Goal: Information Seeking & Learning: Compare options

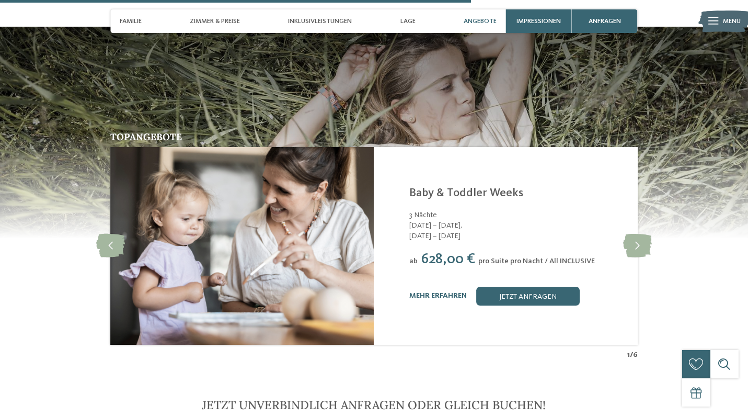
scroll to position [2066, 0]
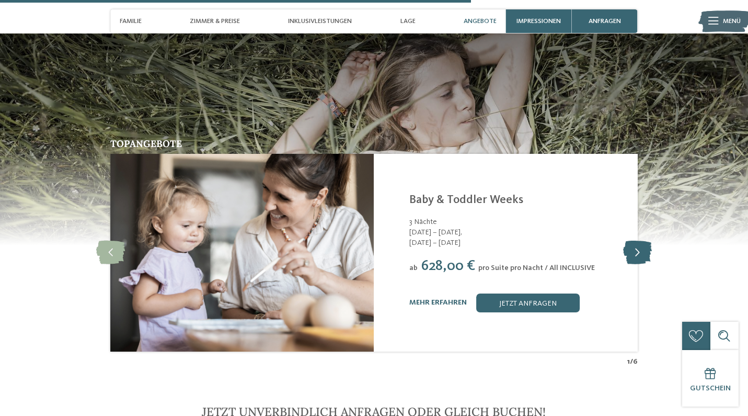
click at [641, 240] on icon at bounding box center [637, 252] width 29 height 24
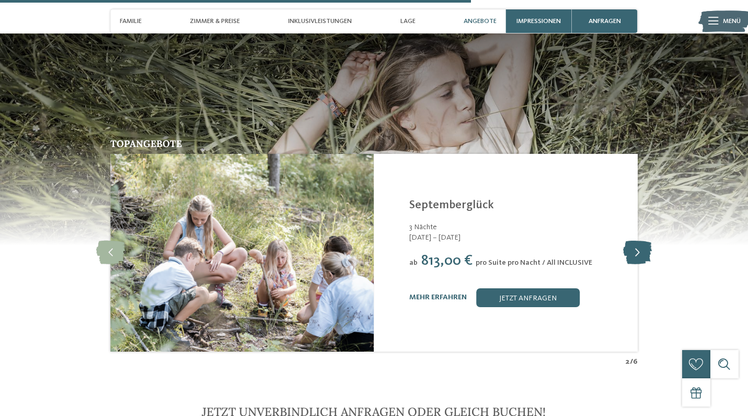
click at [641, 240] on icon at bounding box center [637, 252] width 29 height 24
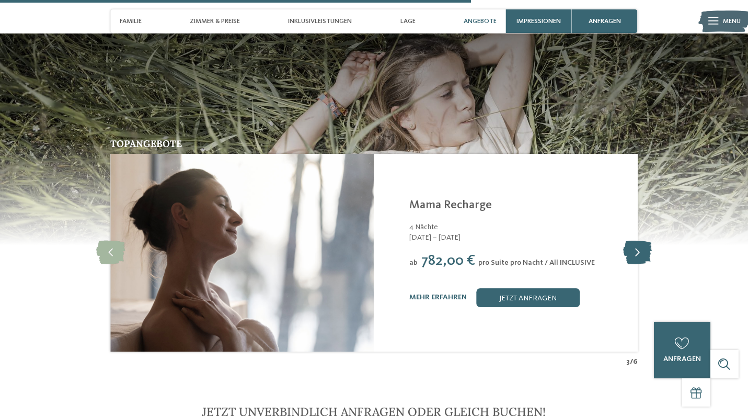
click at [641, 240] on icon at bounding box center [637, 252] width 29 height 24
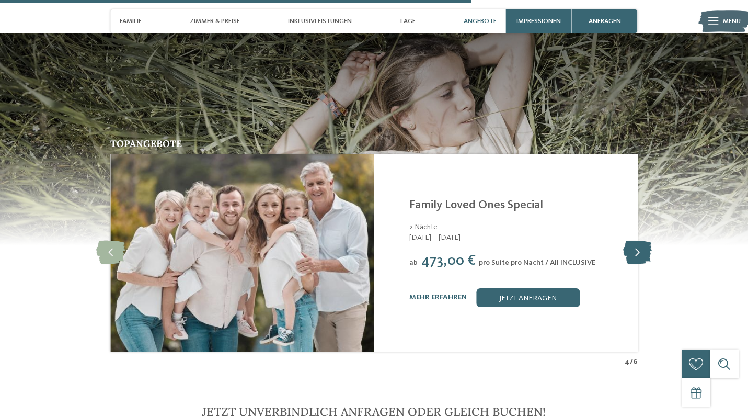
click at [641, 240] on icon at bounding box center [637, 252] width 29 height 24
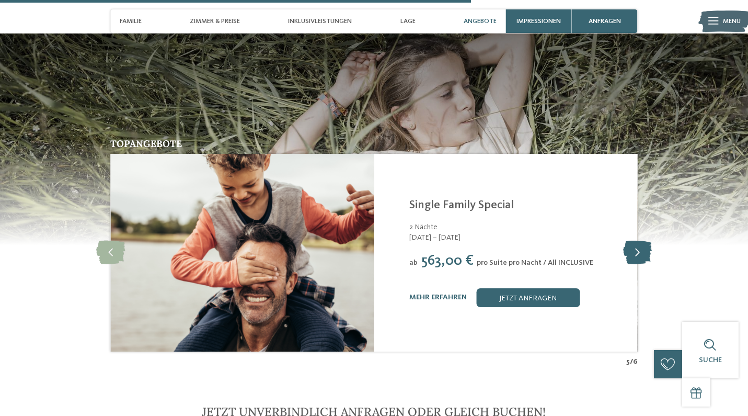
click at [641, 240] on icon at bounding box center [637, 252] width 29 height 24
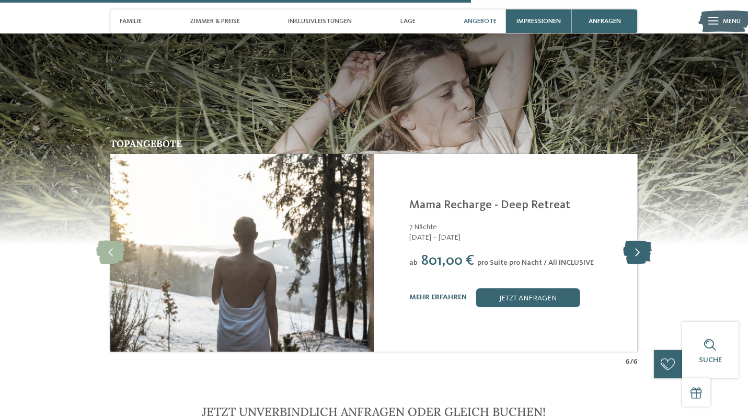
click at [641, 240] on icon at bounding box center [637, 252] width 29 height 24
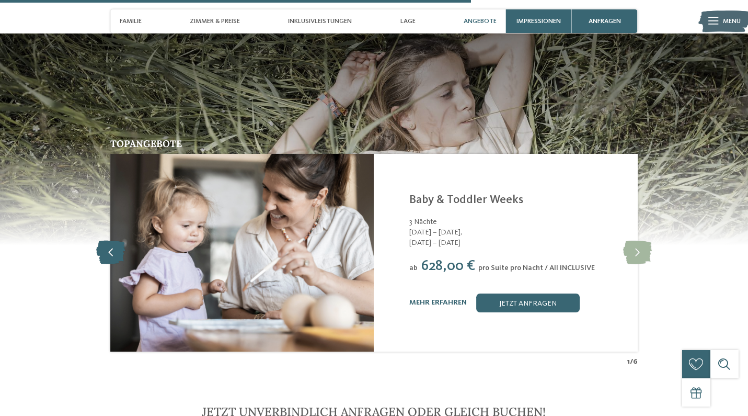
click at [113, 240] on icon at bounding box center [110, 252] width 29 height 24
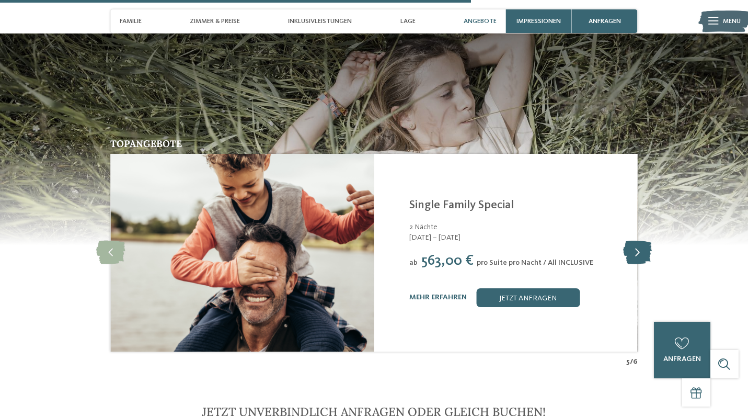
click at [641, 240] on icon at bounding box center [637, 252] width 29 height 24
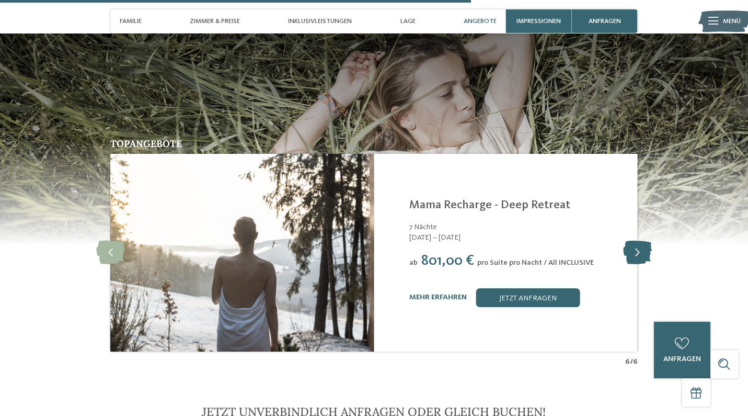
click at [641, 240] on icon at bounding box center [637, 252] width 29 height 24
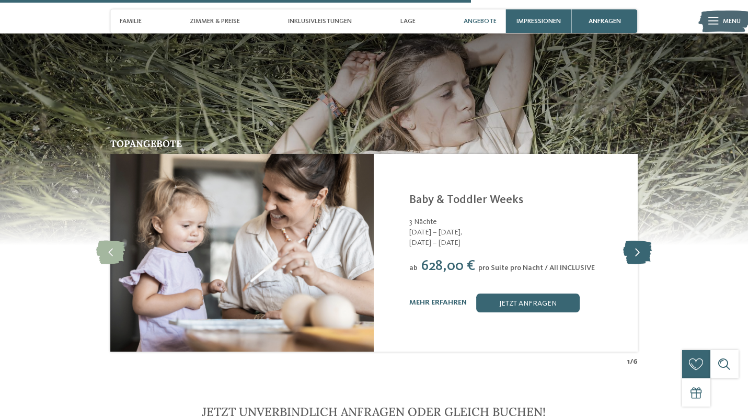
click at [641, 240] on icon at bounding box center [637, 252] width 29 height 24
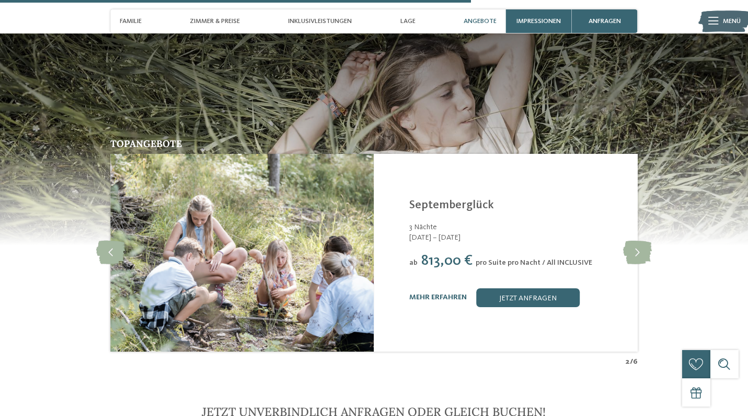
click at [479, 17] on div "Angebote" at bounding box center [480, 21] width 42 height 24
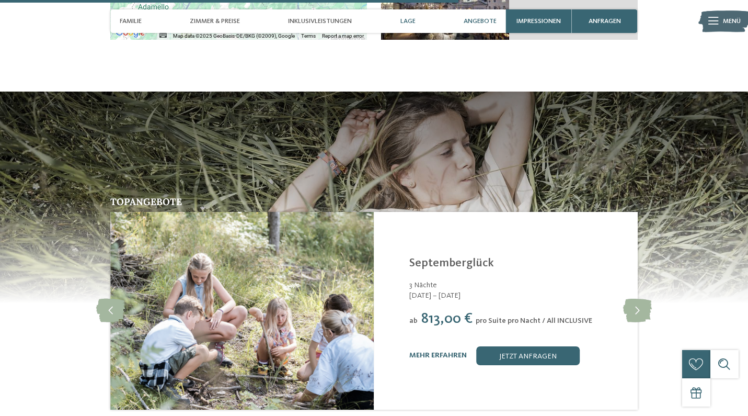
scroll to position [1998, 0]
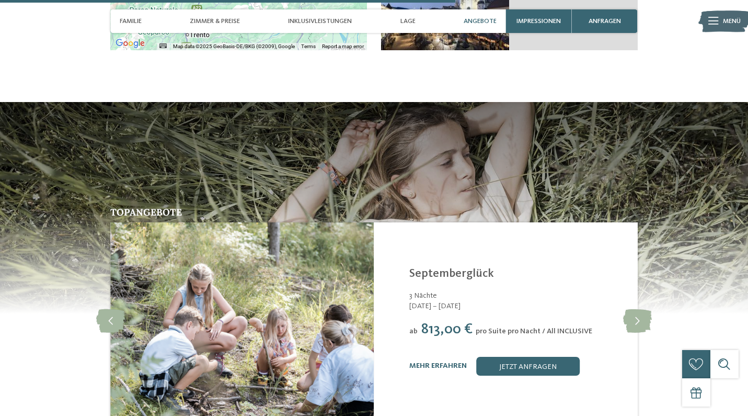
click at [481, 25] on span "Angebote" at bounding box center [480, 21] width 33 height 8
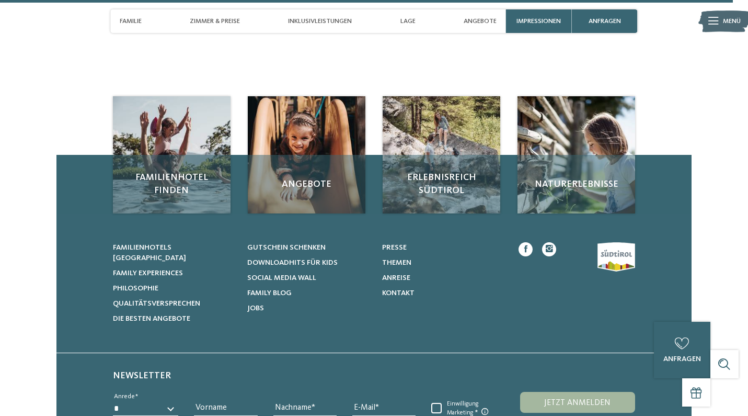
scroll to position [3239, 0]
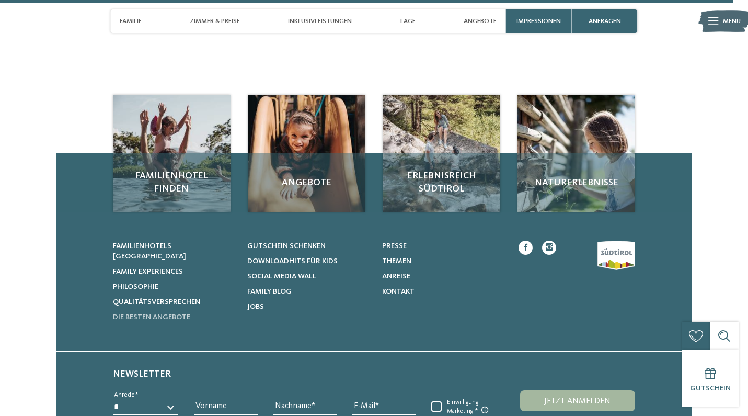
click at [134, 313] on span "Die besten Angebote" at bounding box center [151, 316] width 77 height 7
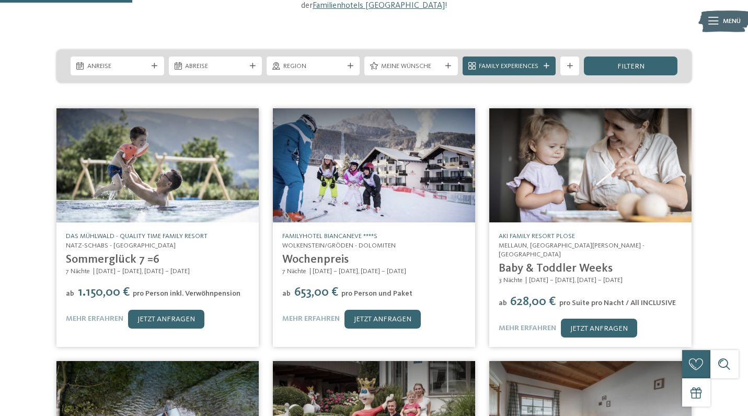
scroll to position [163, 0]
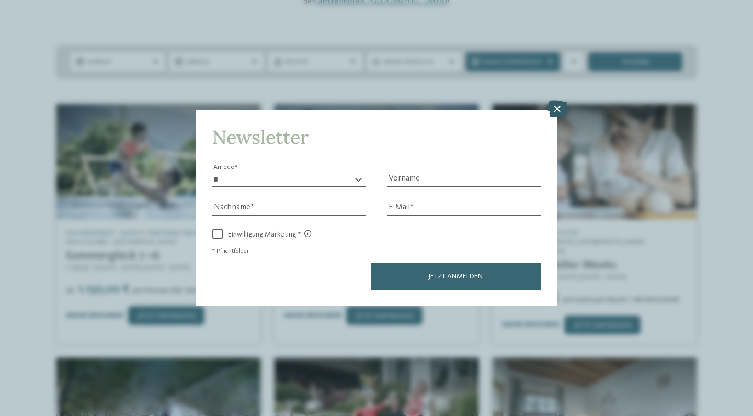
click at [555, 100] on icon at bounding box center [557, 108] width 20 height 17
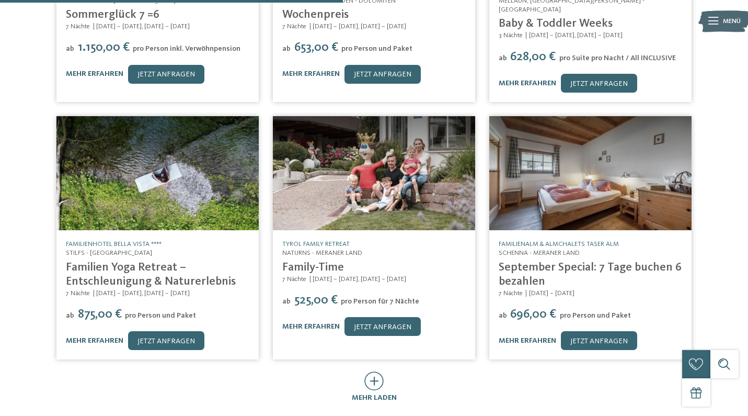
scroll to position [425, 0]
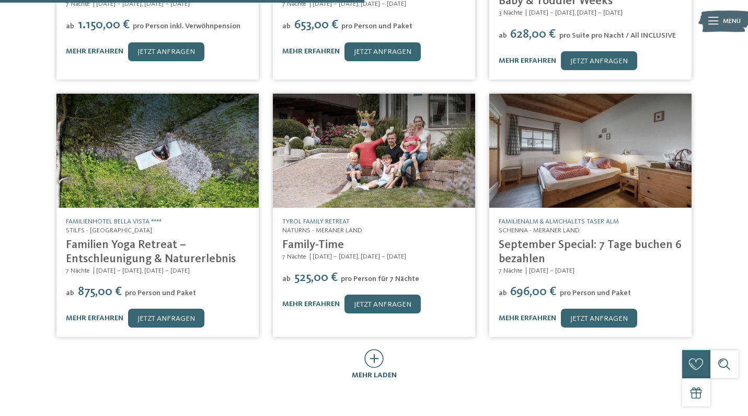
click at [373, 349] on icon at bounding box center [373, 358] width 19 height 19
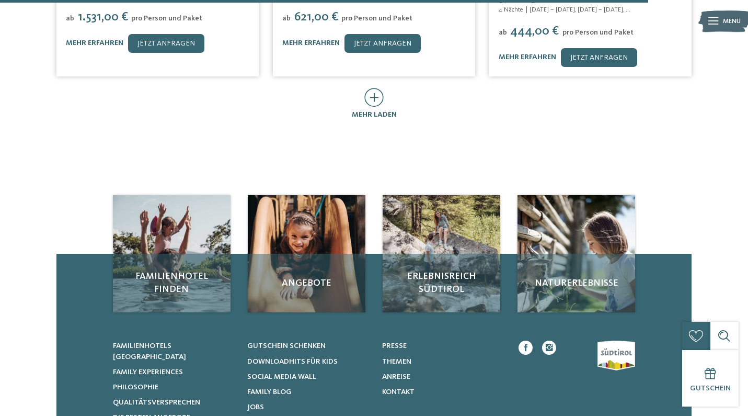
scroll to position [1201, 0]
click at [365, 110] on span "mehr laden" at bounding box center [374, 113] width 45 height 7
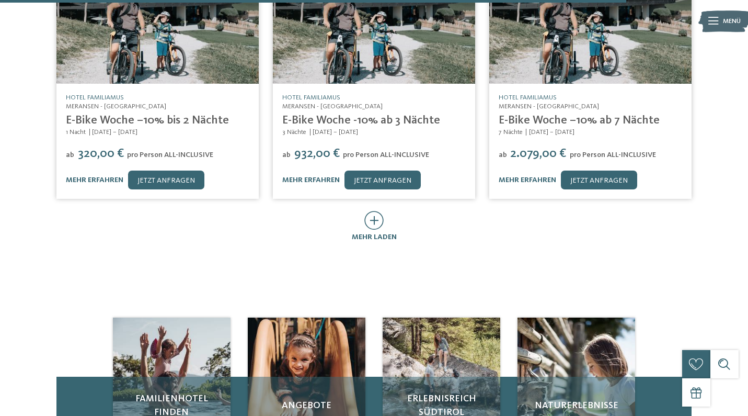
scroll to position [1579, 0]
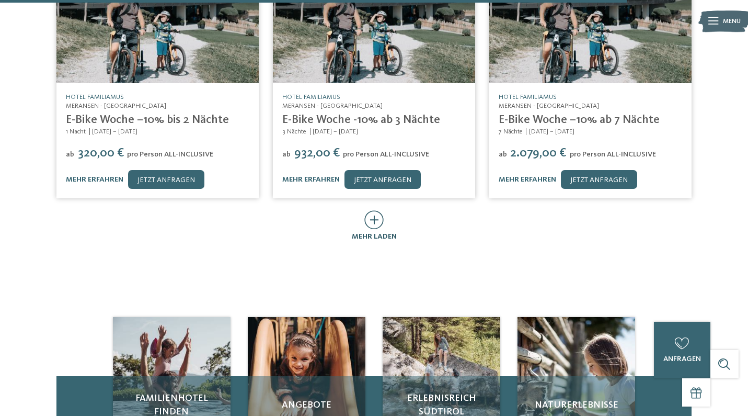
click at [379, 233] on span "mehr laden" at bounding box center [374, 236] width 45 height 7
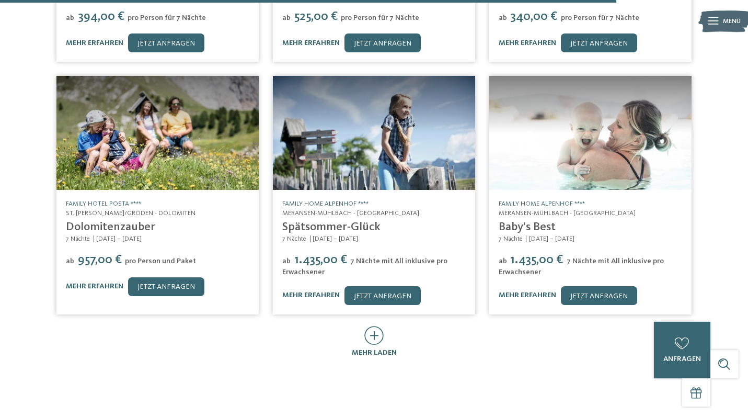
scroll to position [1959, 0]
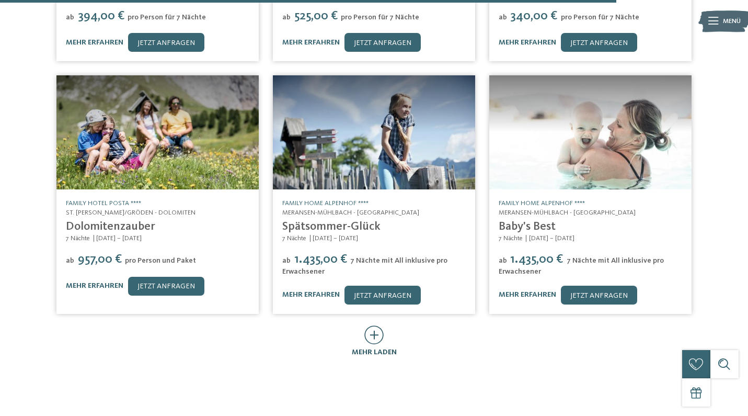
click at [373, 325] on icon at bounding box center [373, 334] width 19 height 19
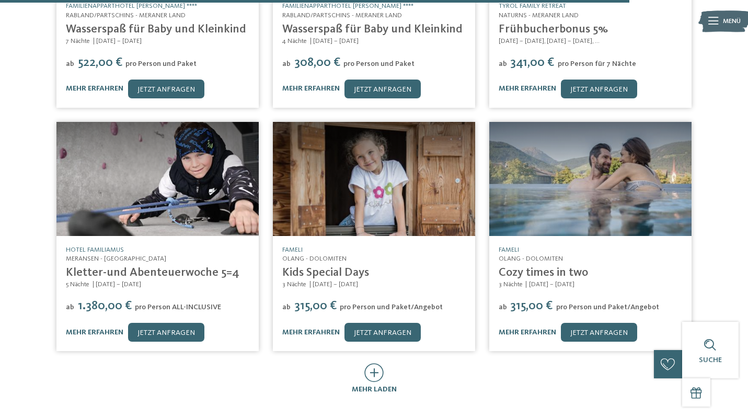
scroll to position [2409, 0]
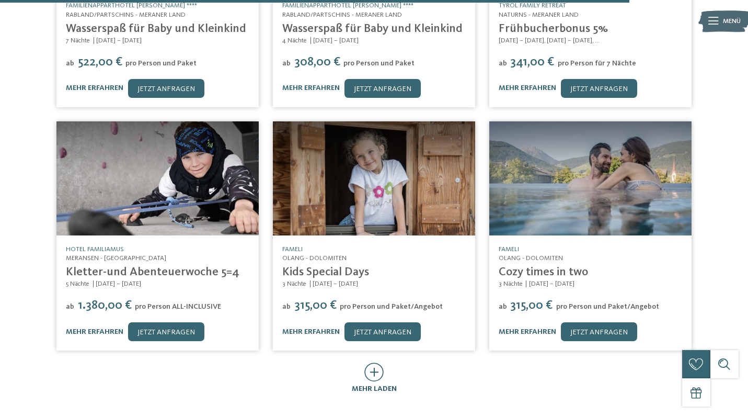
click at [376, 362] on icon at bounding box center [373, 371] width 19 height 19
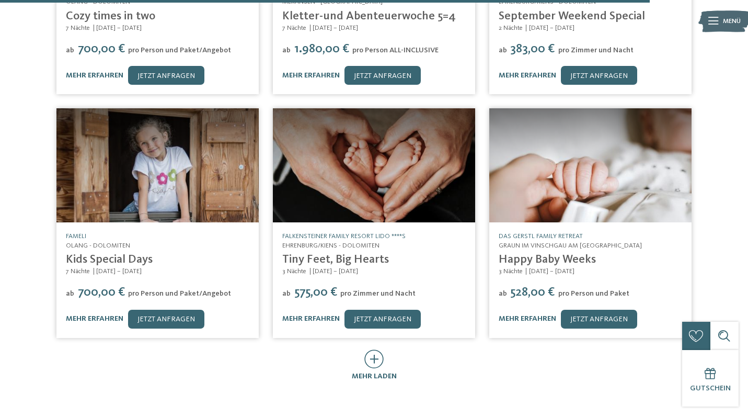
scroll to position [2909, 0]
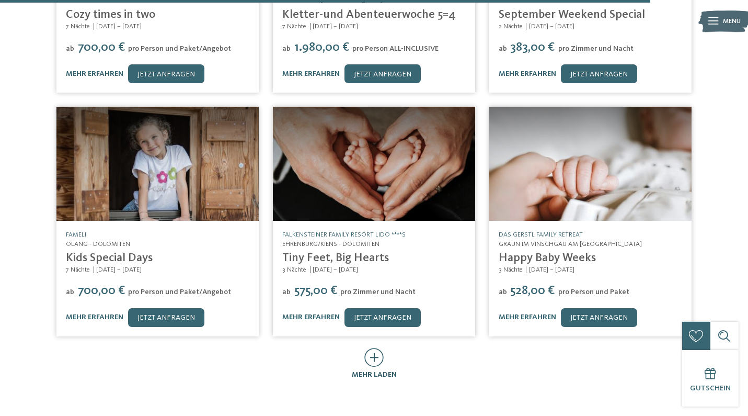
click at [372, 348] on icon at bounding box center [373, 357] width 19 height 19
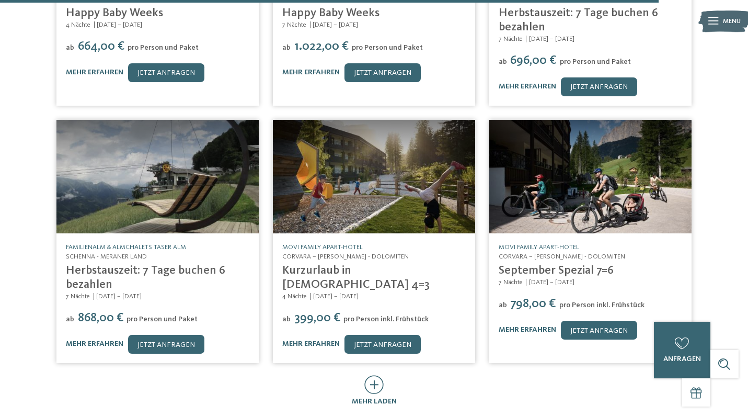
scroll to position [3398, 0]
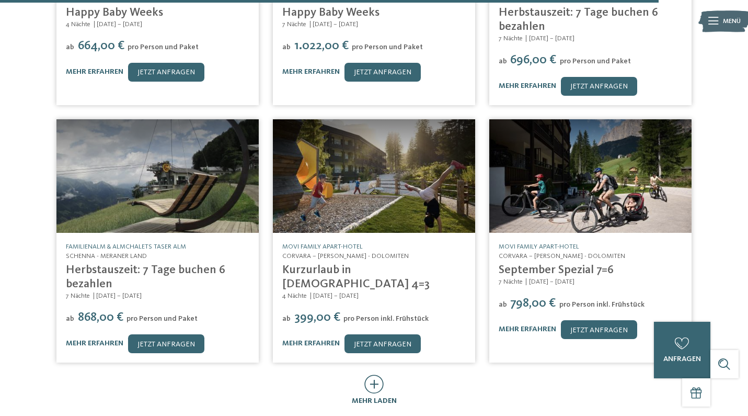
click at [372, 374] on icon at bounding box center [373, 383] width 19 height 19
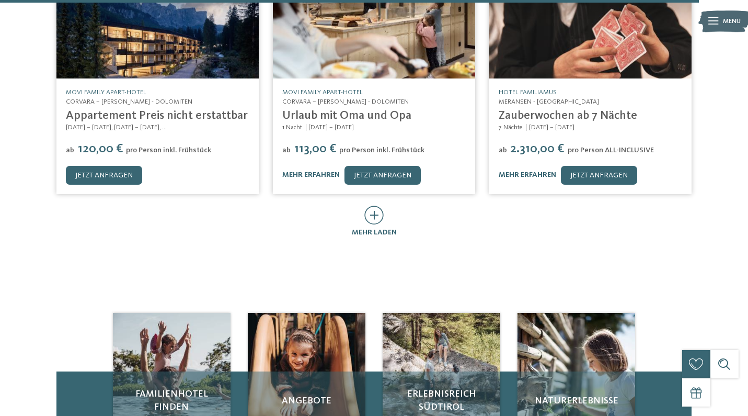
scroll to position [4066, 0]
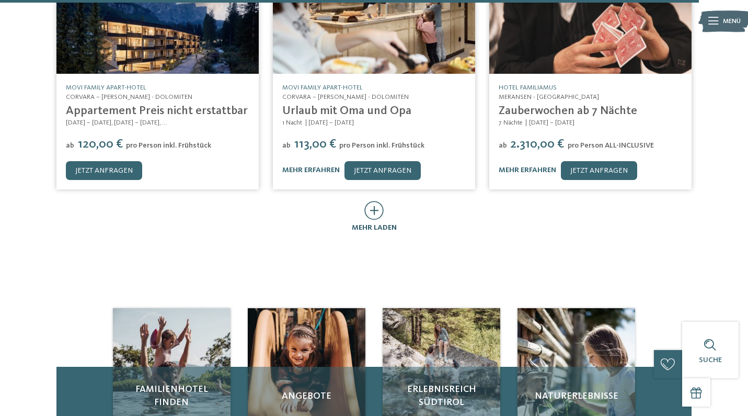
click at [376, 201] on icon at bounding box center [373, 210] width 19 height 19
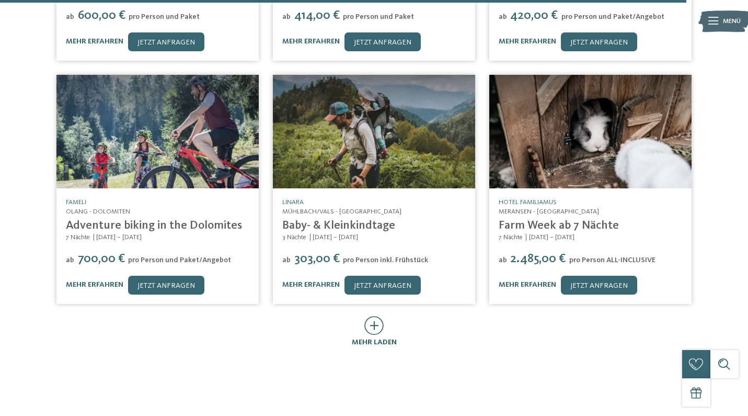
scroll to position [4439, 0]
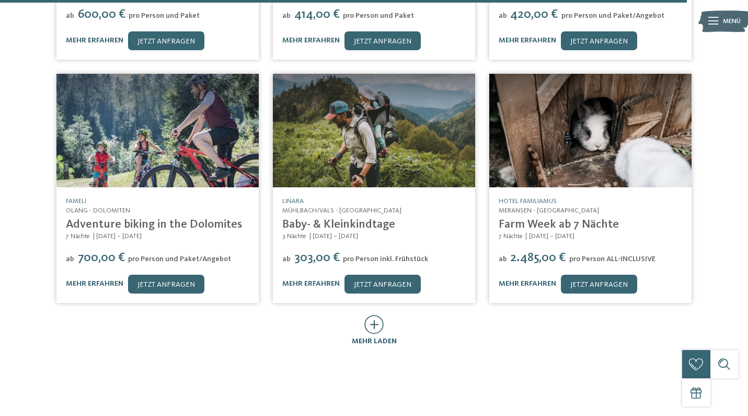
click at [375, 315] on icon at bounding box center [373, 324] width 19 height 19
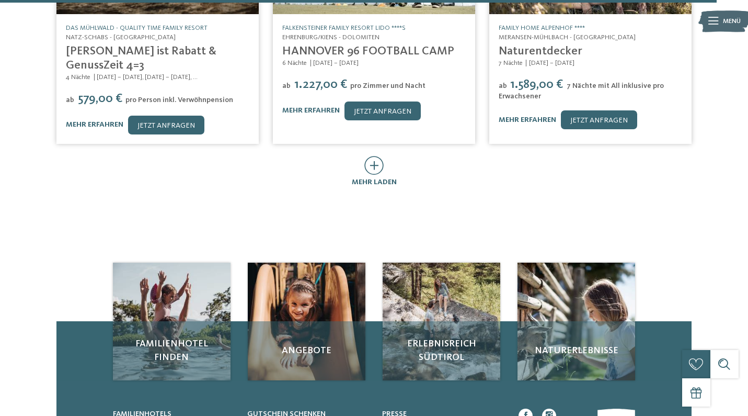
scroll to position [5111, 0]
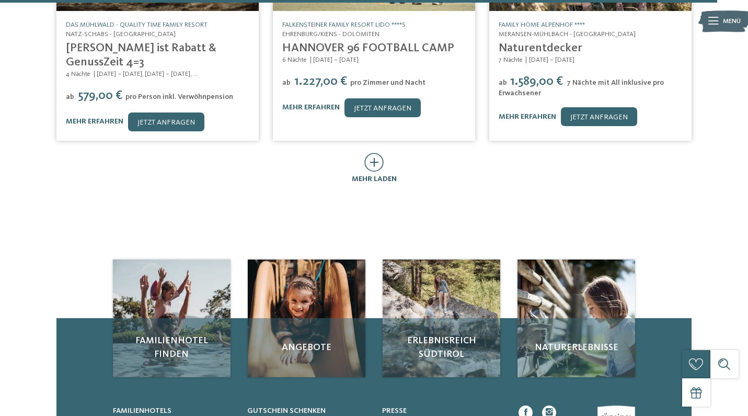
click at [375, 153] on icon at bounding box center [373, 162] width 19 height 19
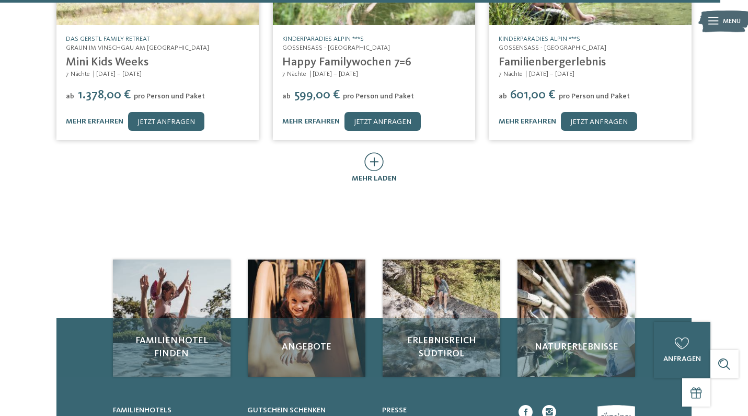
scroll to position [5600, 0]
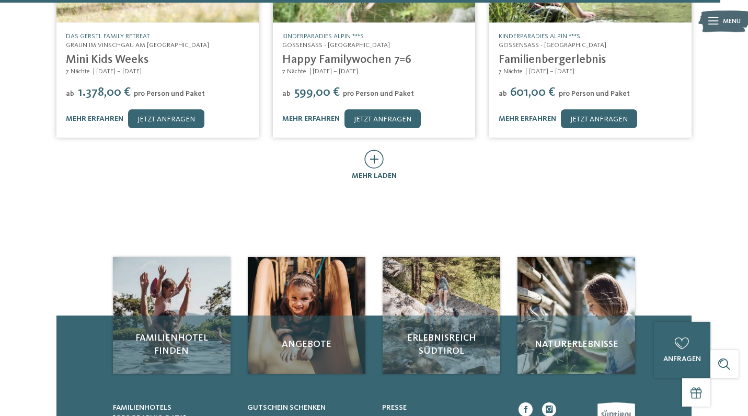
click at [377, 172] on span "mehr laden" at bounding box center [374, 175] width 45 height 7
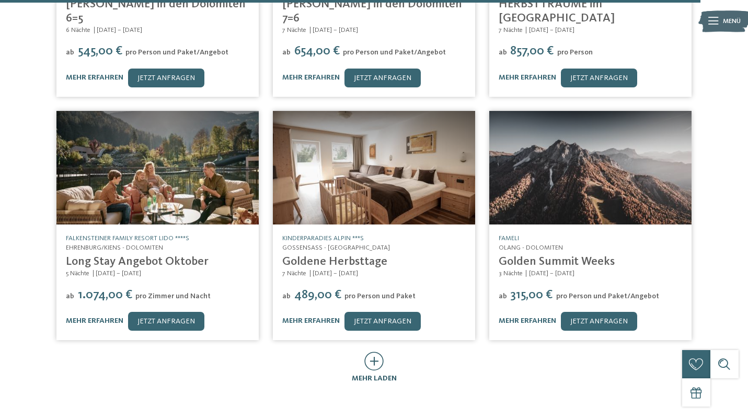
scroll to position [5904, 0]
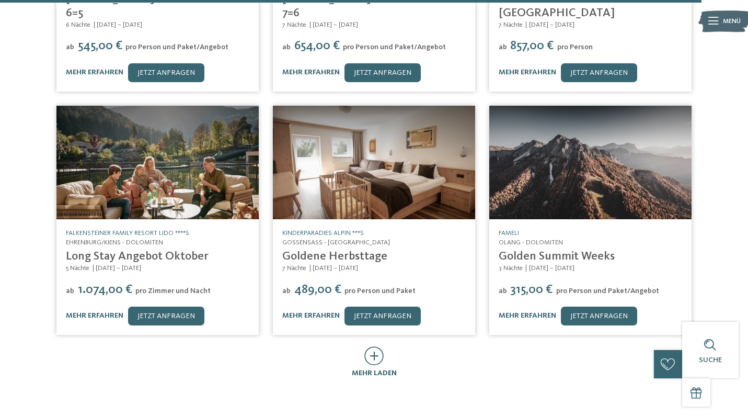
click at [371, 346] on icon at bounding box center [373, 355] width 19 height 19
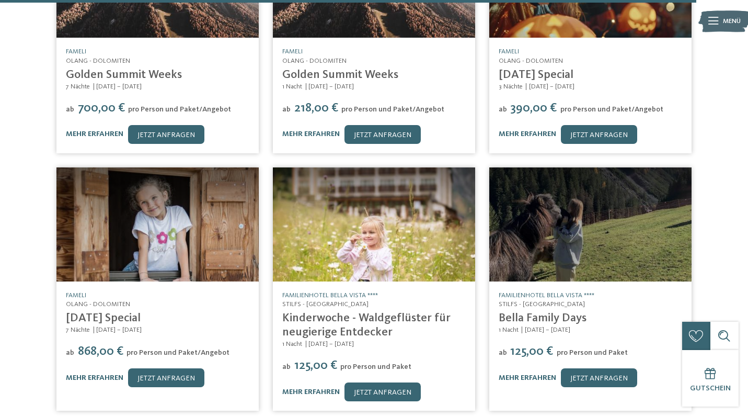
scroll to position [6329, 0]
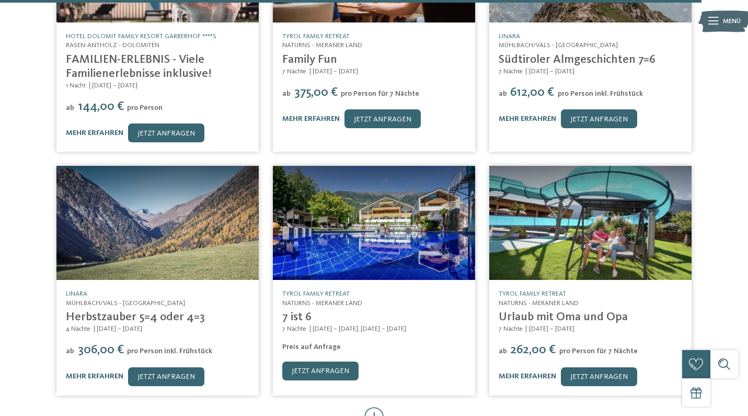
scroll to position [6845, 0]
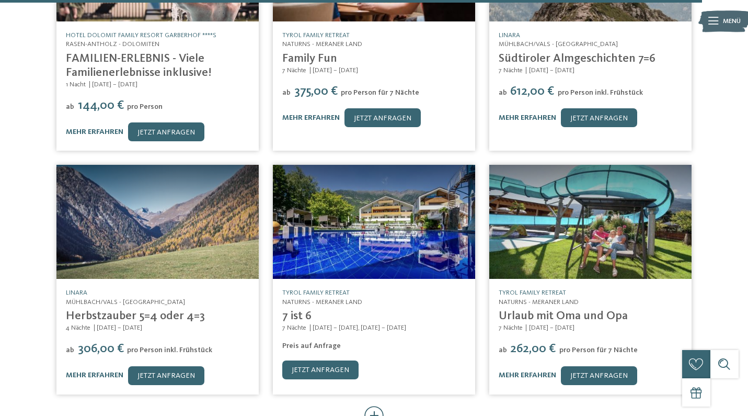
click at [374, 406] on icon at bounding box center [373, 415] width 19 height 19
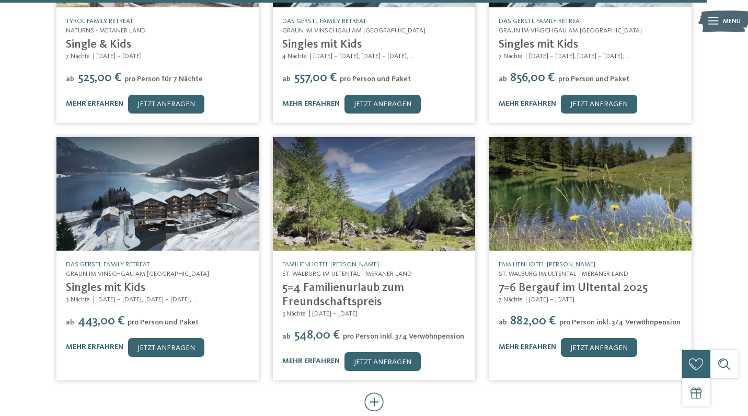
scroll to position [7360, 0]
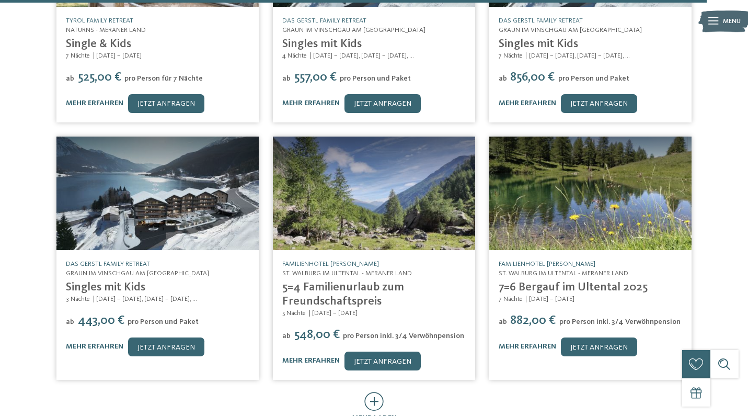
click at [369, 392] on icon at bounding box center [373, 401] width 19 height 19
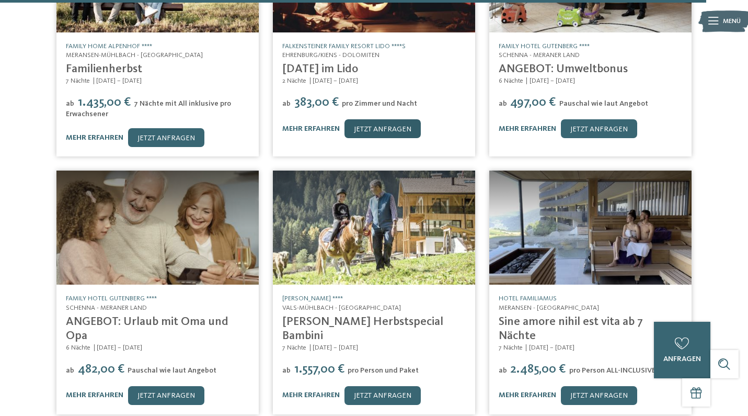
scroll to position [7836, 0]
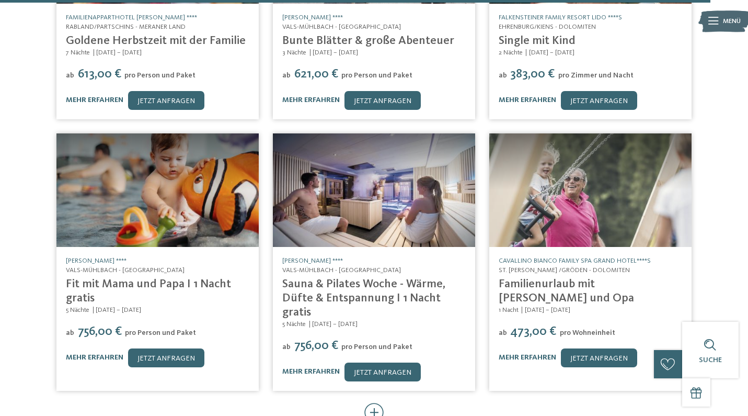
scroll to position [8374, 0]
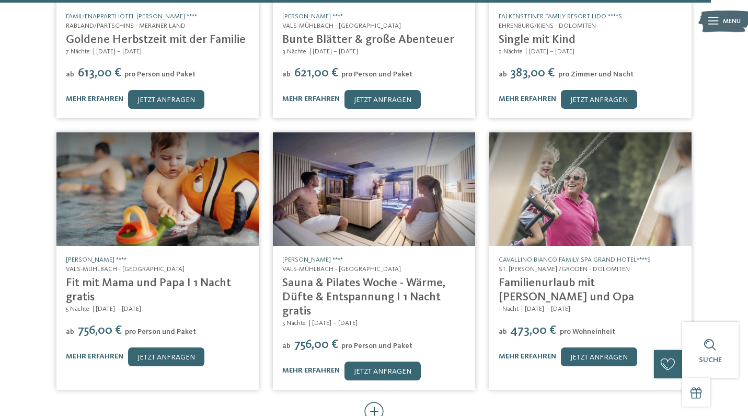
click at [372, 401] on icon at bounding box center [373, 410] width 19 height 19
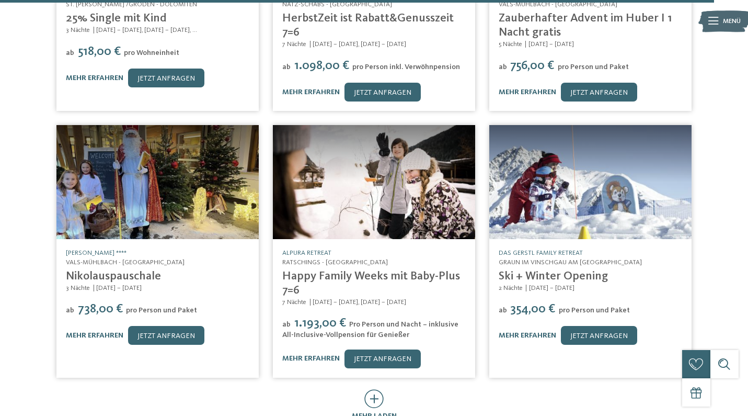
scroll to position [8914, 0]
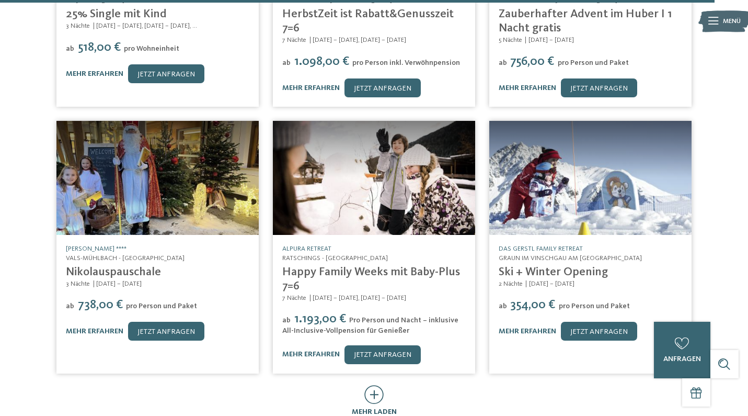
click at [373, 385] on icon at bounding box center [373, 394] width 19 height 19
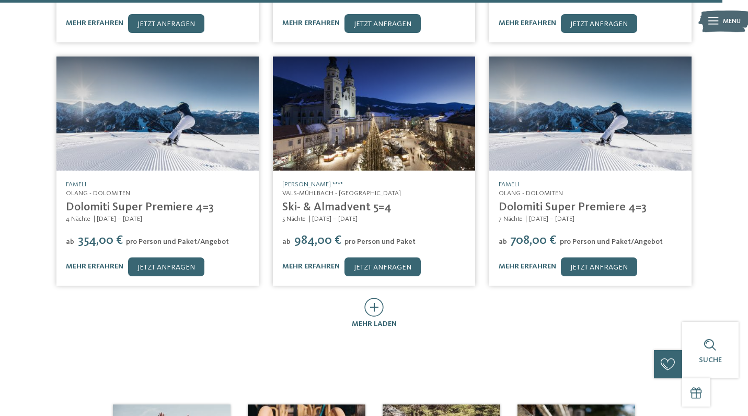
scroll to position [9501, 0]
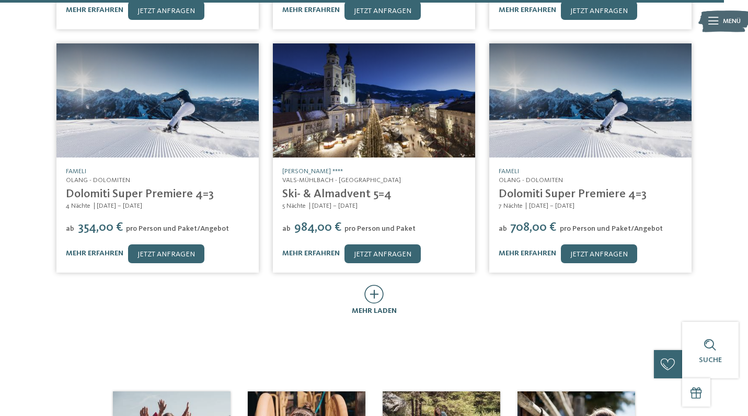
click at [373, 284] on icon at bounding box center [373, 293] width 19 height 19
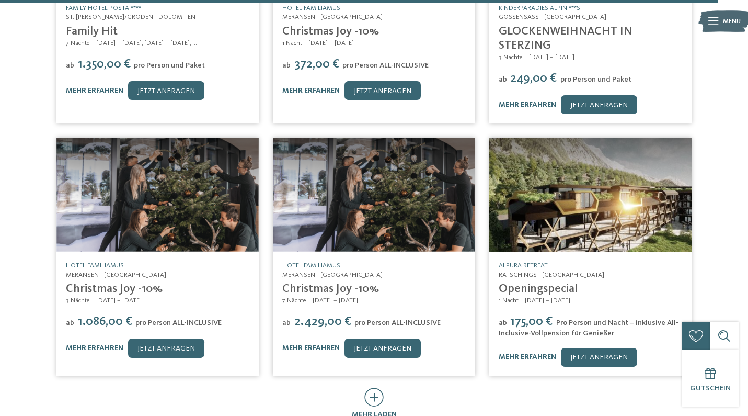
scroll to position [9910, 0]
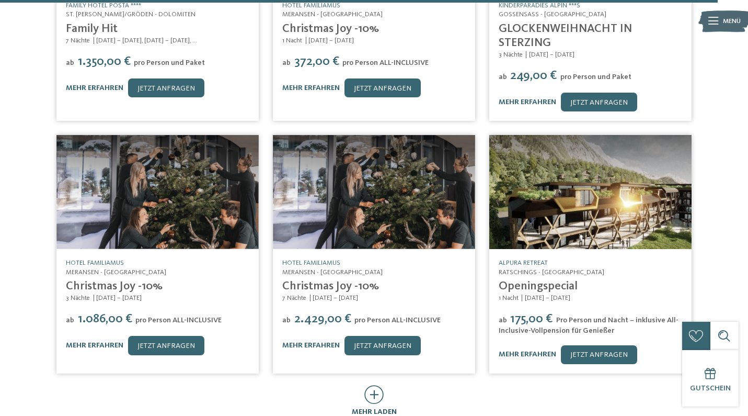
click at [378, 408] on span "mehr laden" at bounding box center [374, 411] width 45 height 7
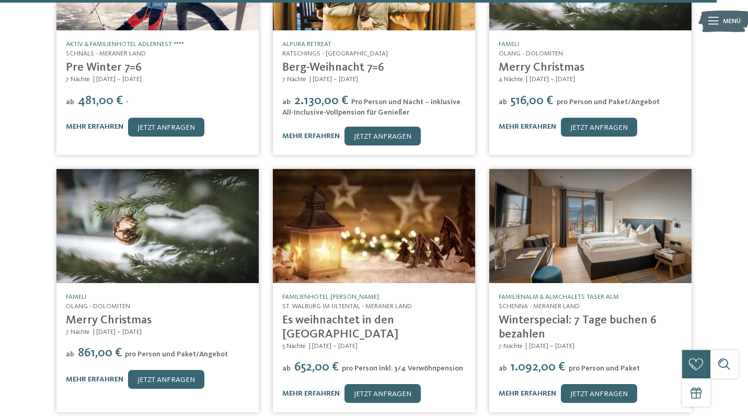
scroll to position [10382, 0]
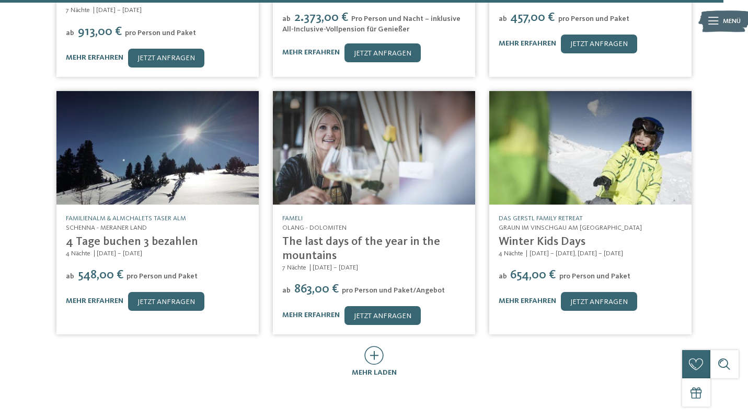
scroll to position [10974, 0]
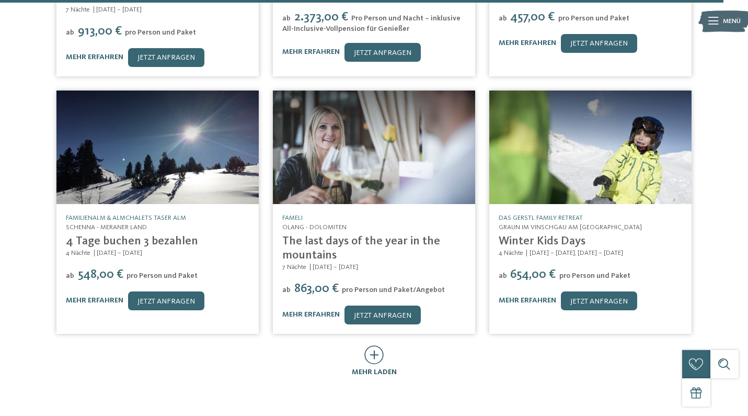
click at [372, 345] on icon at bounding box center [373, 354] width 19 height 19
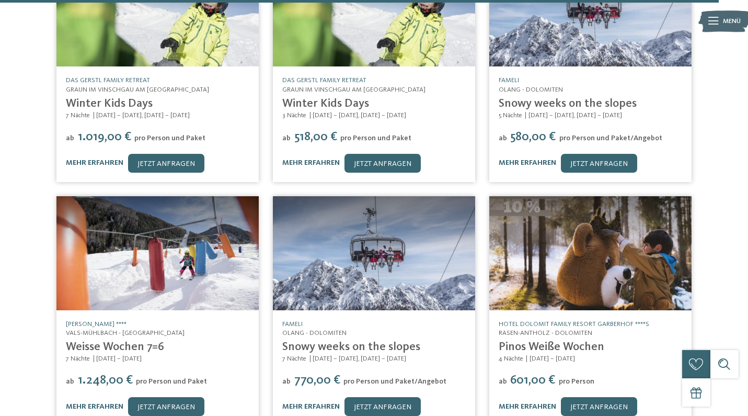
scroll to position [11369, 0]
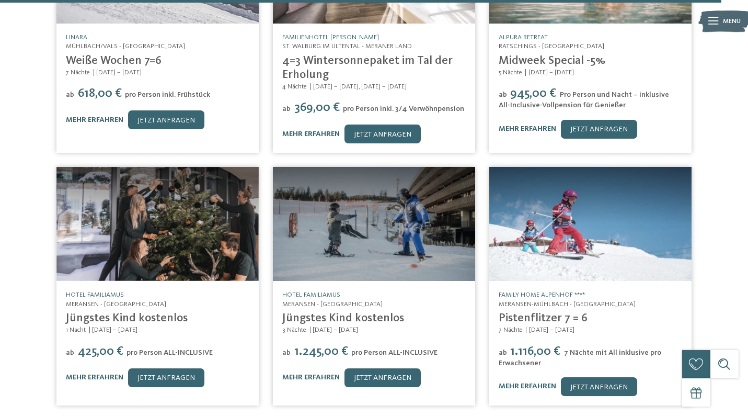
scroll to position [11899, 0]
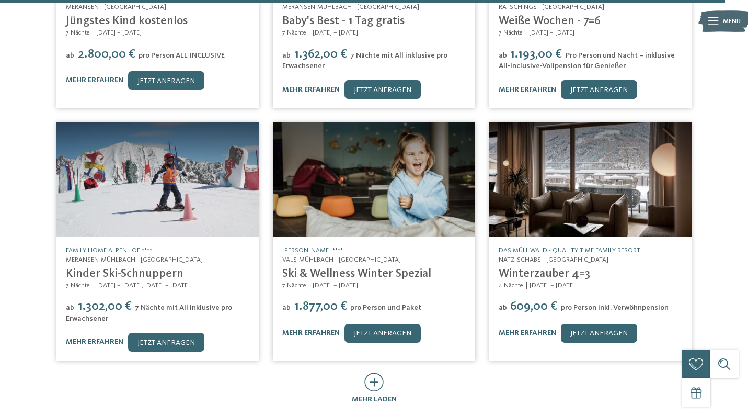
scroll to position [12448, 0]
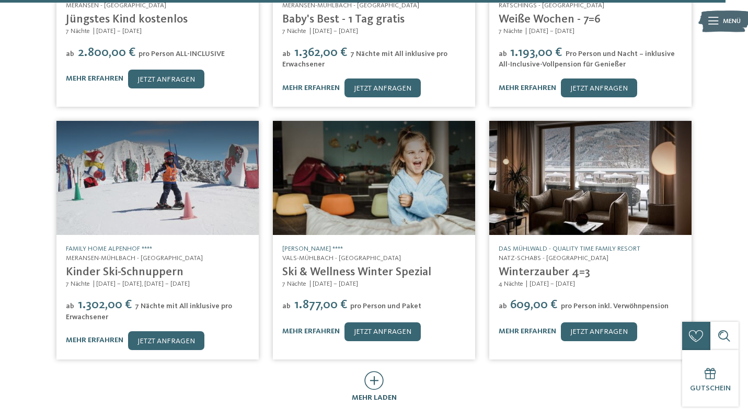
click at [372, 371] on icon at bounding box center [373, 380] width 19 height 19
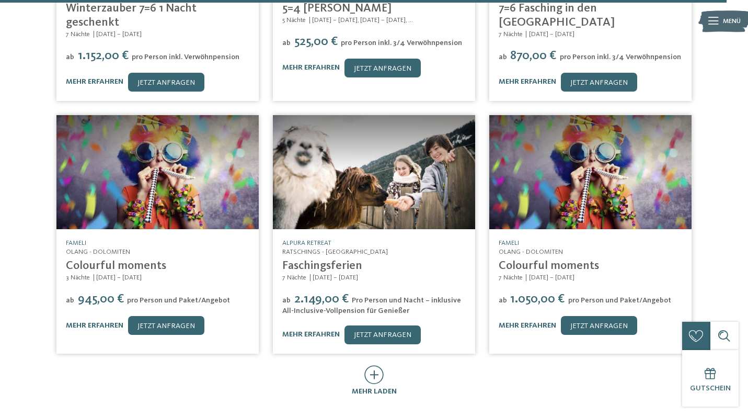
scroll to position [12985, 0]
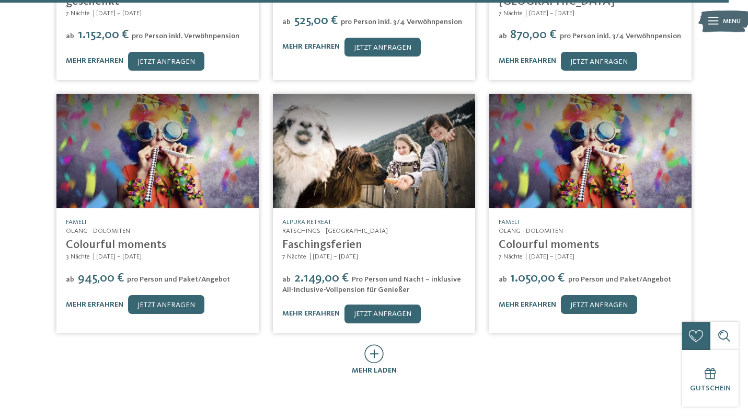
click at [366, 344] on icon at bounding box center [373, 353] width 19 height 19
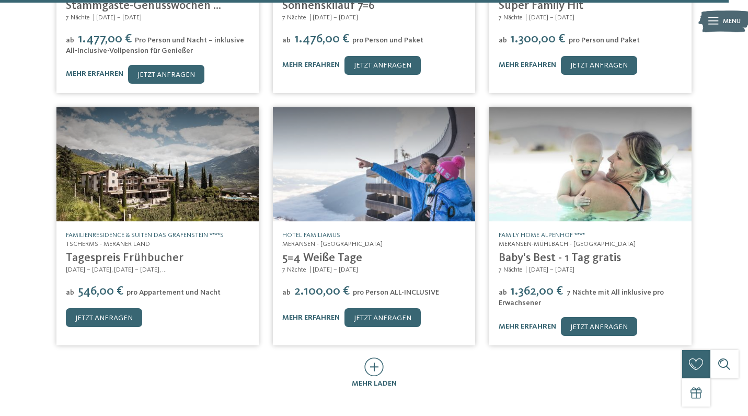
scroll to position [13481, 0]
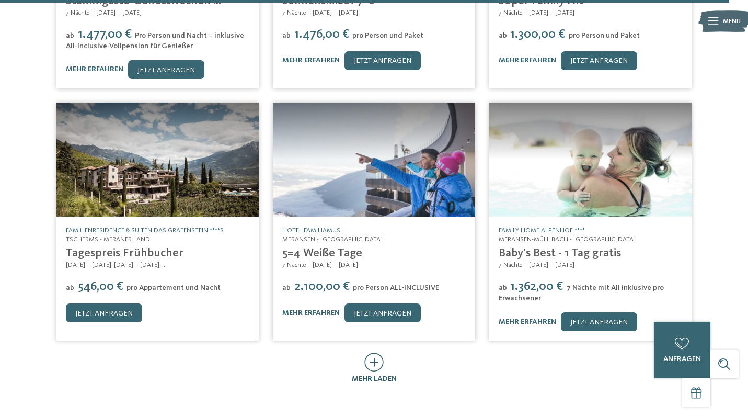
click at [376, 352] on icon at bounding box center [373, 361] width 19 height 19
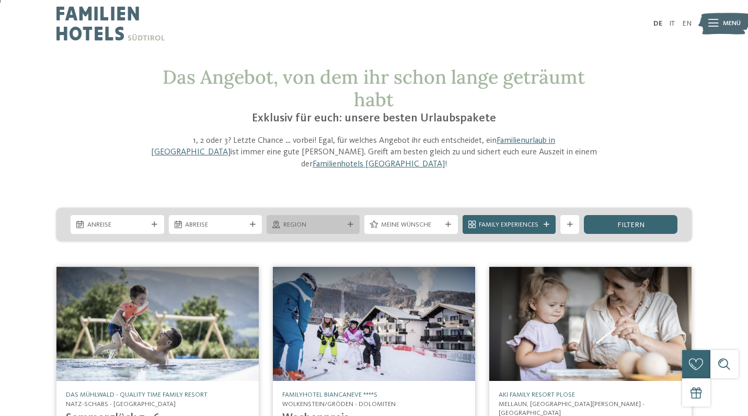
scroll to position [0, 0]
click at [113, 215] on div "Anreise" at bounding box center [117, 224] width 93 height 19
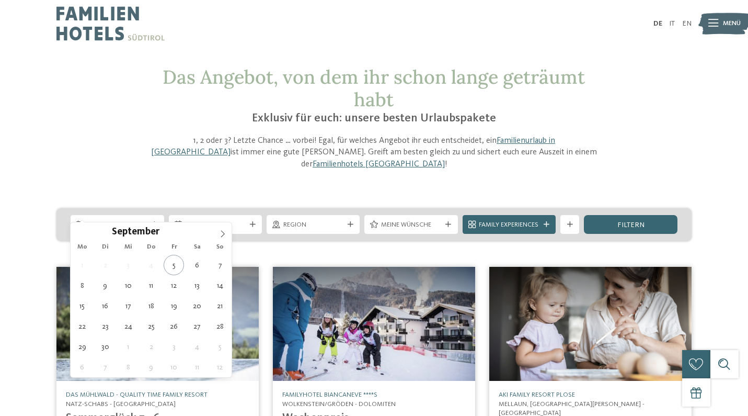
click at [181, 133] on div "Das Angebot, von dem ihr schon lange geträumt habt Exklusiv für euch: unsere be…" at bounding box center [374, 118] width 447 height 105
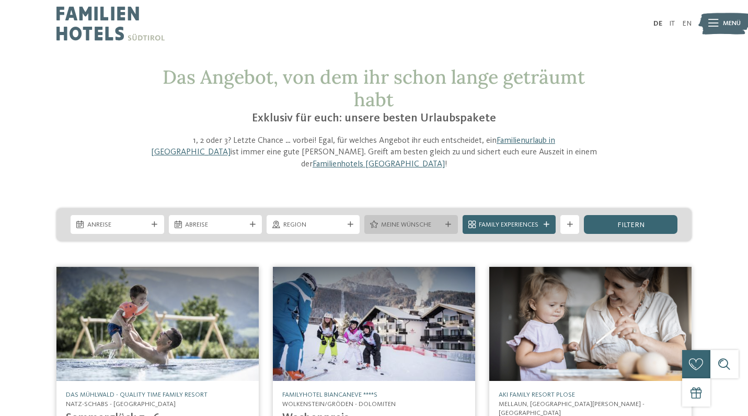
click at [415, 220] on span "Meine Wünsche" at bounding box center [411, 224] width 60 height 9
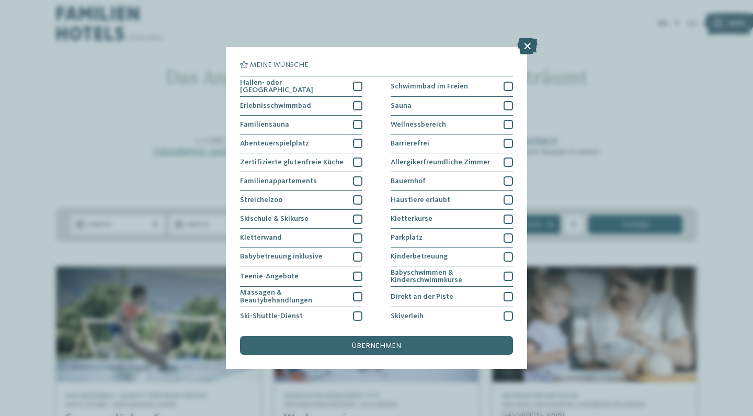
click at [525, 49] on icon at bounding box center [527, 46] width 20 height 17
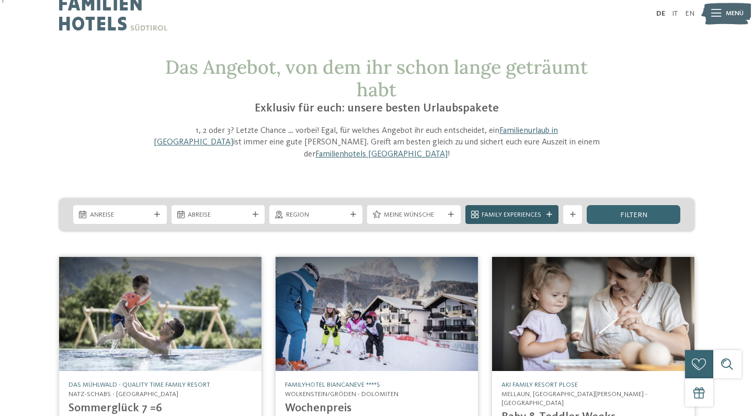
scroll to position [10, 0]
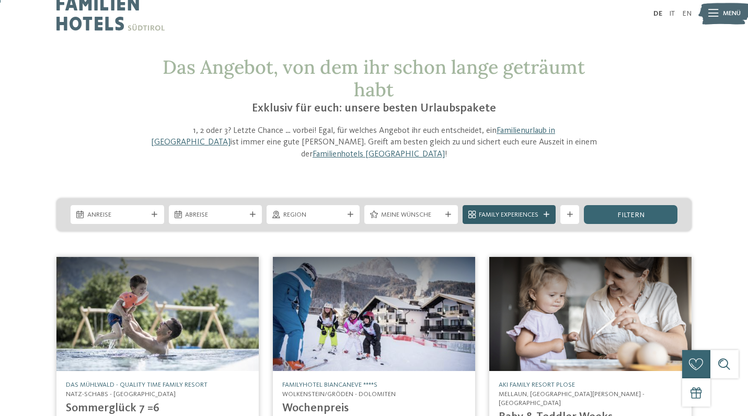
click at [533, 210] on span "Family Experiences" at bounding box center [509, 214] width 60 height 9
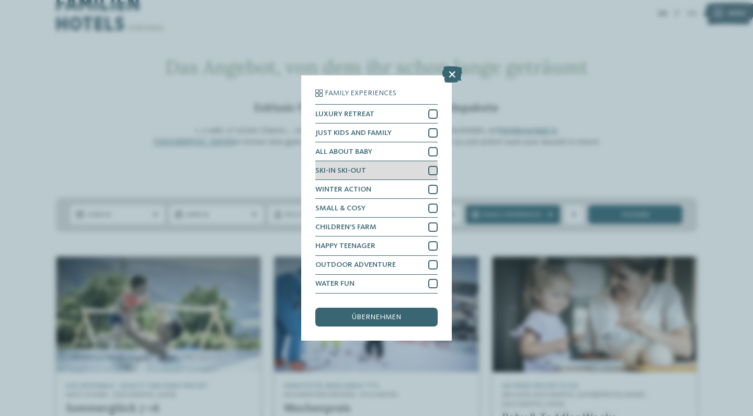
click at [430, 166] on div at bounding box center [432, 170] width 9 height 9
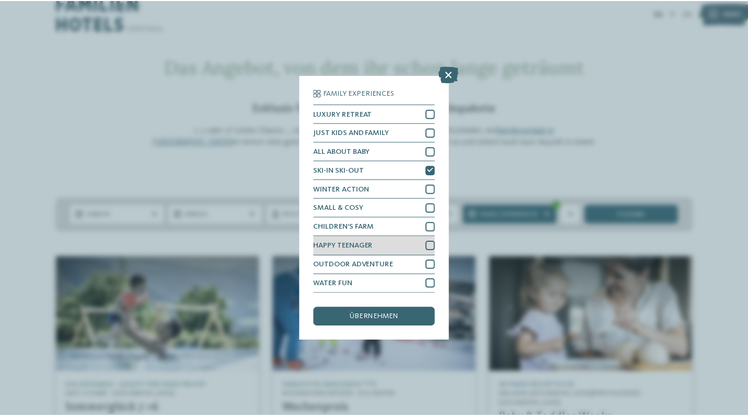
scroll to position [37, 0]
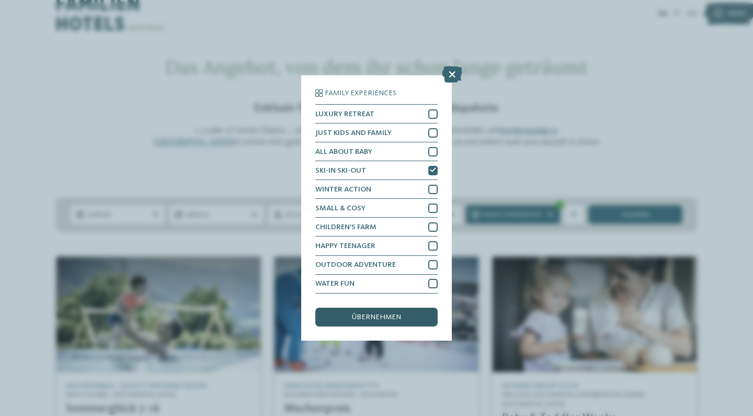
click at [381, 307] on div "übernehmen" at bounding box center [376, 316] width 122 height 19
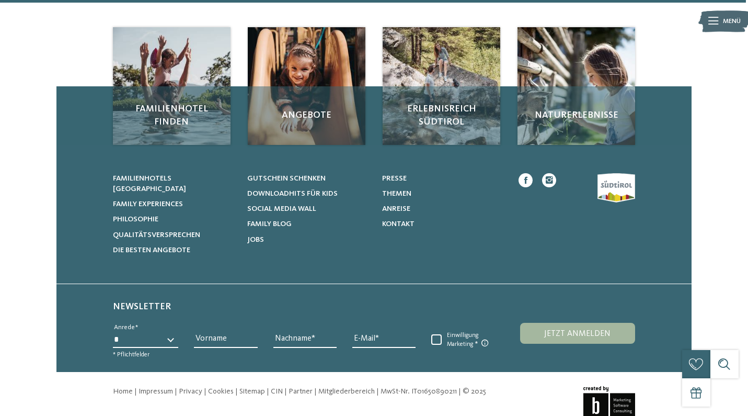
scroll to position [549, 0]
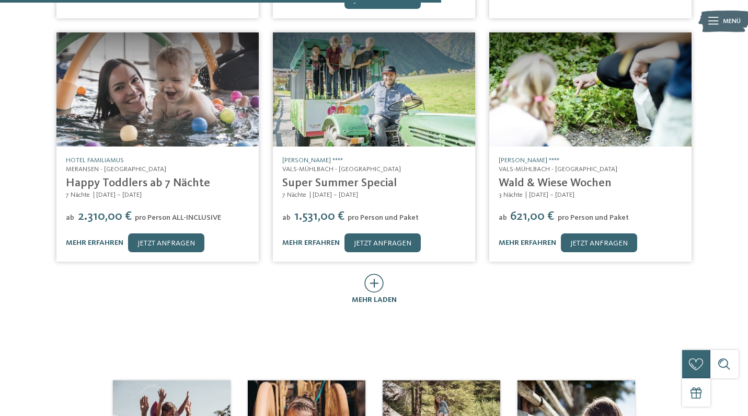
click at [371, 277] on div at bounding box center [373, 283] width 19 height 20
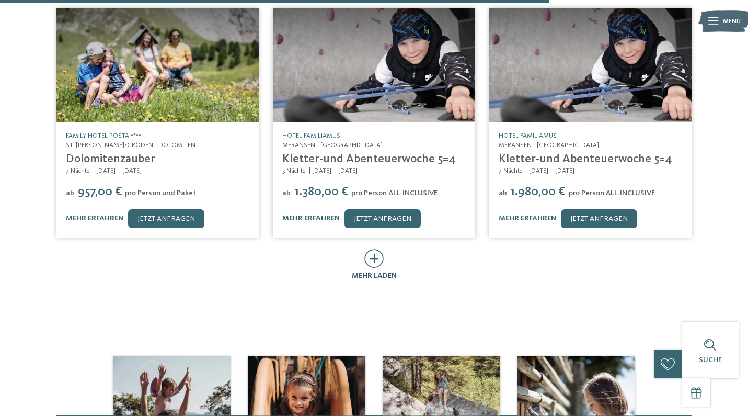
scroll to position [1026, 0]
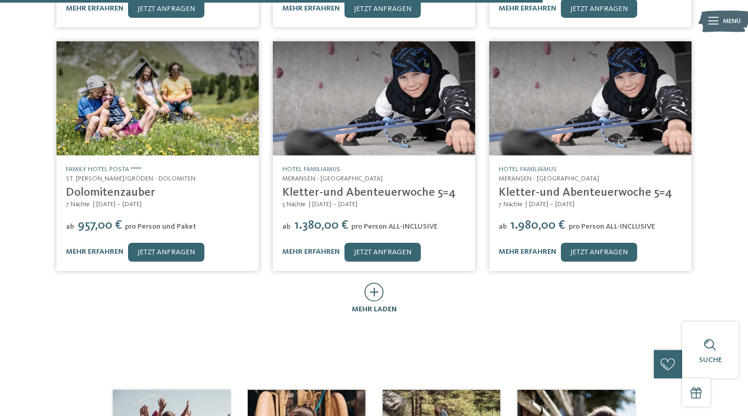
click at [372, 282] on icon at bounding box center [373, 291] width 19 height 19
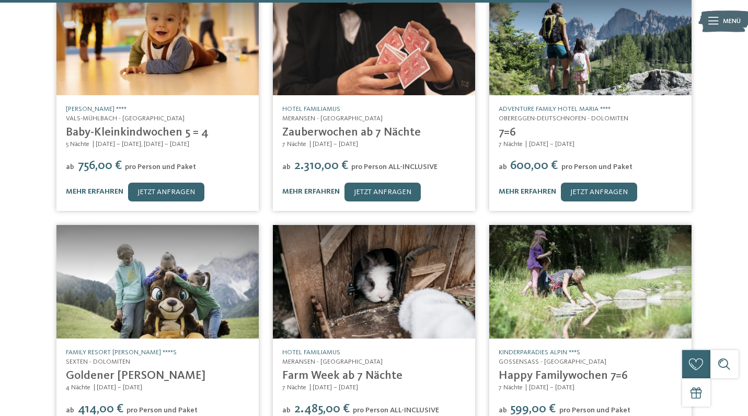
scroll to position [1497, 0]
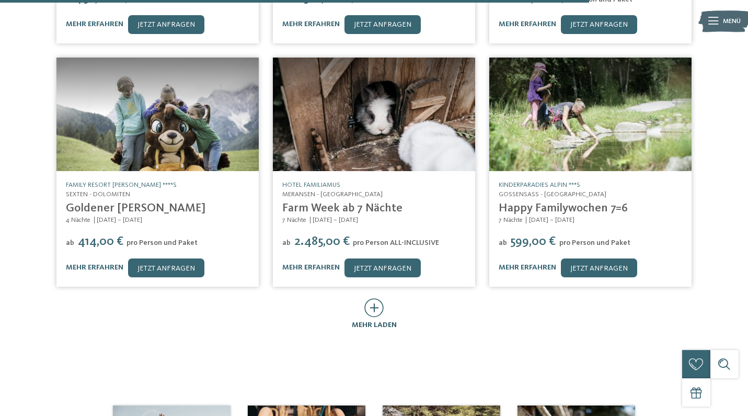
click at [370, 298] on icon at bounding box center [373, 307] width 19 height 19
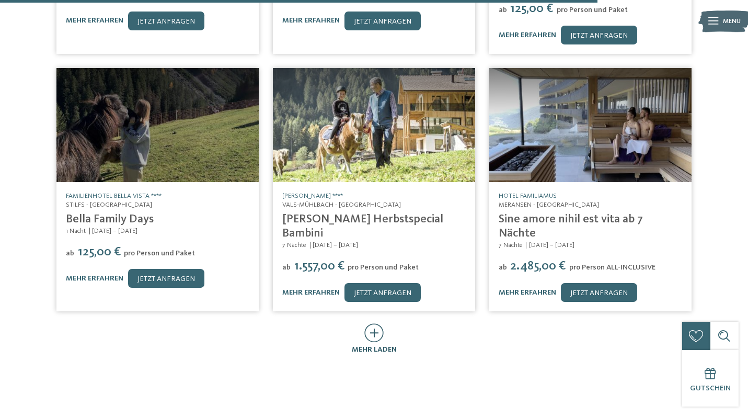
scroll to position [2025, 0]
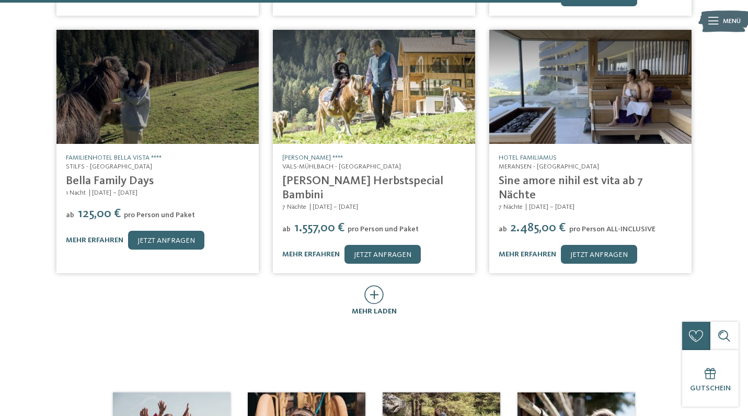
click at [370, 285] on div "mehr laden" at bounding box center [374, 301] width 45 height 32
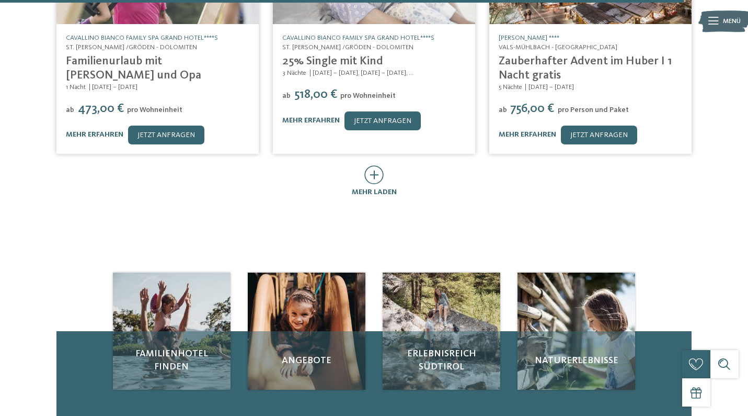
scroll to position [2678, 0]
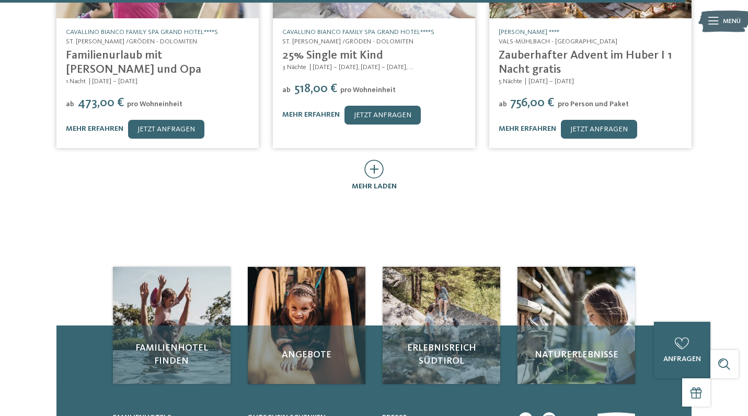
click at [373, 159] on icon at bounding box center [373, 168] width 19 height 19
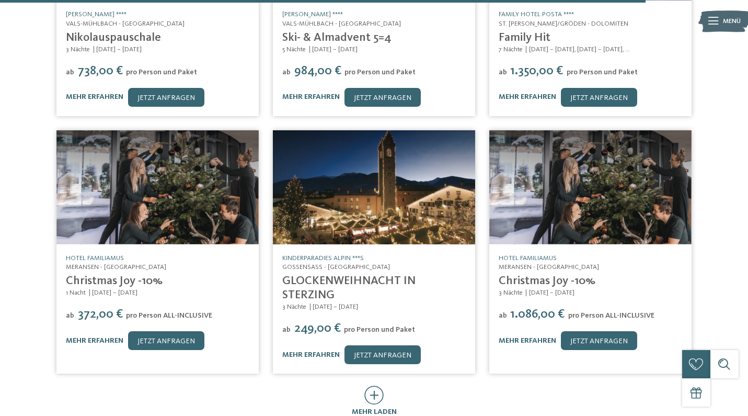
scroll to position [2954, 0]
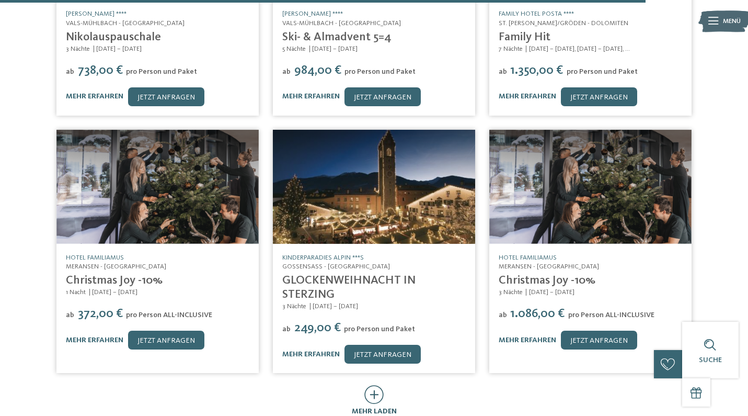
click at [369, 385] on icon at bounding box center [373, 394] width 19 height 19
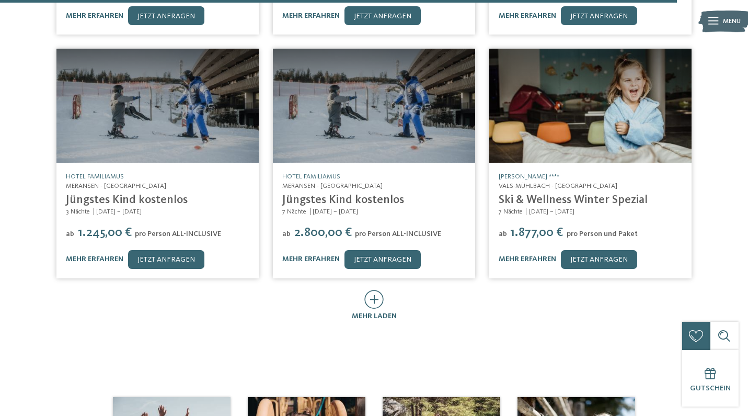
scroll to position [3536, 0]
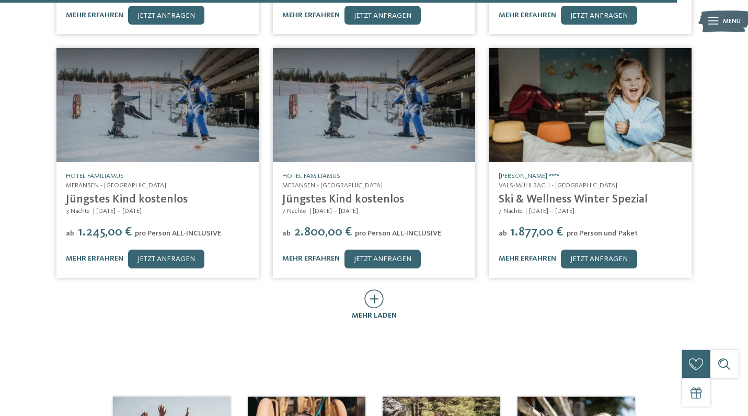
click at [381, 289] on icon at bounding box center [373, 298] width 19 height 19
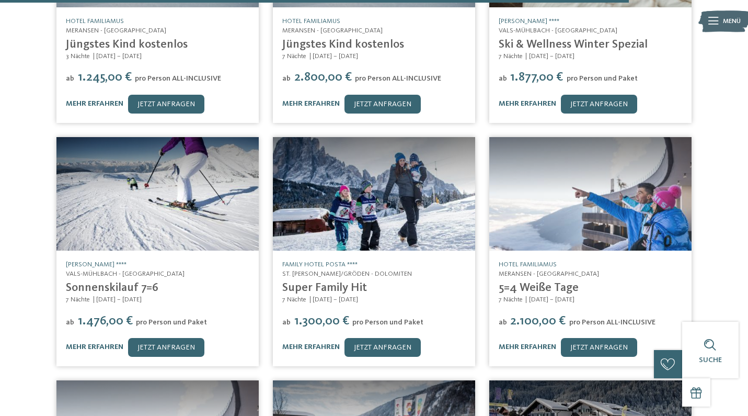
scroll to position [3692, 0]
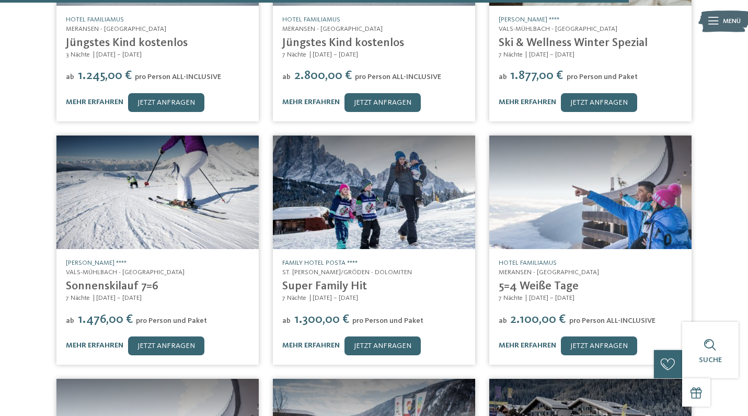
click at [331, 259] on link "Family Hotel Posta ****" at bounding box center [319, 262] width 75 height 7
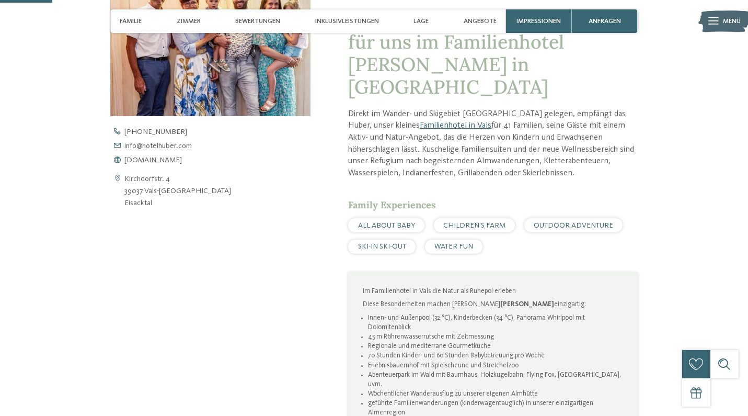
scroll to position [403, 0]
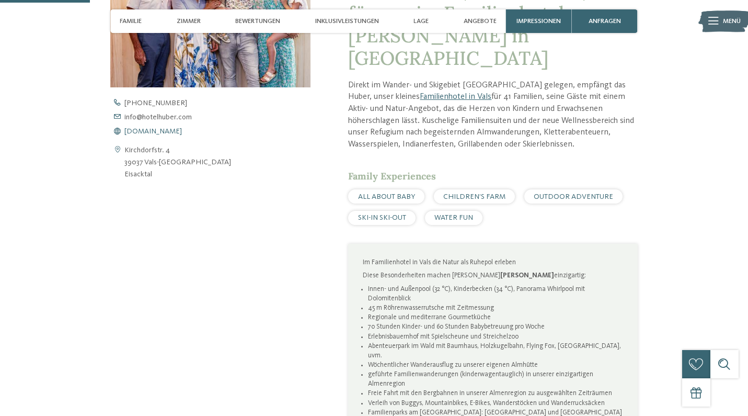
click at [178, 128] on span "www.hotelhuber.com" at bounding box center [152, 131] width 57 height 7
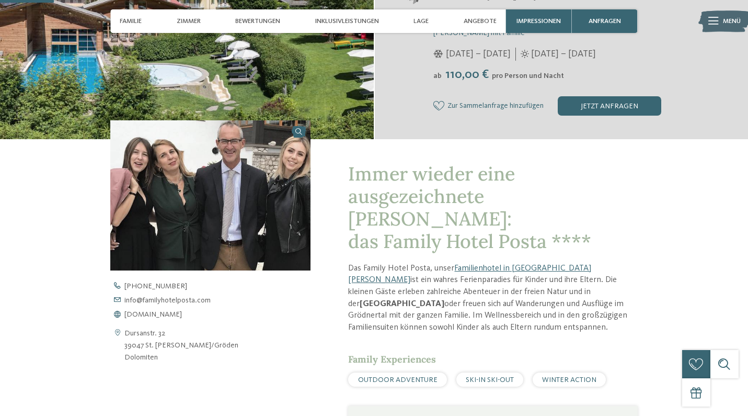
scroll to position [227, 0]
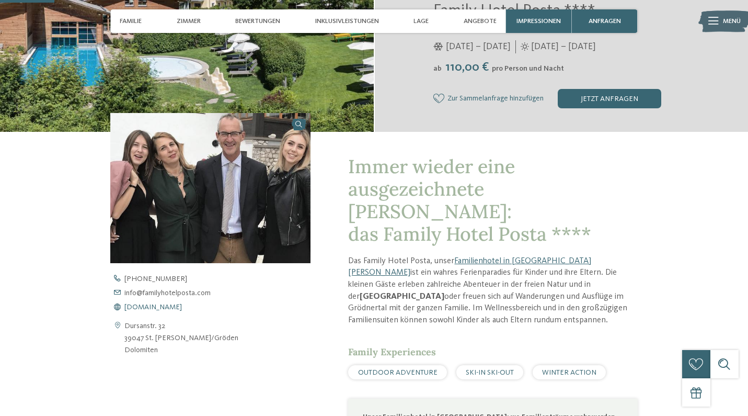
click at [182, 304] on span "[DOMAIN_NAME]" at bounding box center [152, 306] width 57 height 7
